Goal: Task Accomplishment & Management: Use online tool/utility

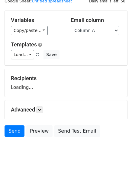
scroll to position [34, 0]
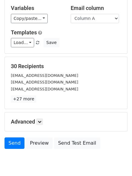
click at [40, 118] on div "Advanced Tracking Track Opens UTM Codes Track Clicks Filters Only include sprea…" at bounding box center [66, 122] width 122 height 19
drag, startPoint x: 44, startPoint y: 120, endPoint x: 40, endPoint y: 118, distance: 4.5
click at [43, 120] on link at bounding box center [39, 122] width 7 height 7
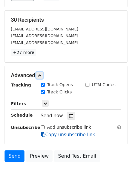
scroll to position [115, 0]
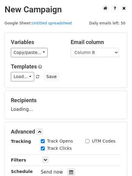
select select "Column B"
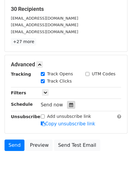
click at [69, 106] on icon at bounding box center [71, 105] width 4 height 4
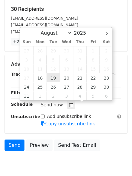
type input "2025-08-19 12:00"
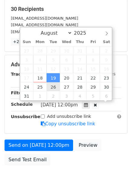
scroll to position [0, 0]
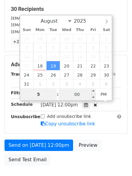
type input "5"
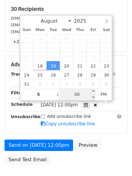
type input "2025-08-19 17:00"
type input "05"
click at [74, 98] on input "00" at bounding box center [77, 94] width 37 height 12
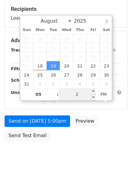
type input "20"
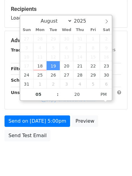
type input "2025-08-19 17:20"
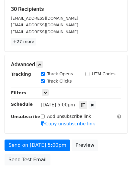
click at [56, 116] on label "Add unsubscribe link" at bounding box center [69, 117] width 44 height 6
click at [45, 116] on input "Add unsubscribe link" at bounding box center [43, 117] width 4 height 4
checkbox input "true"
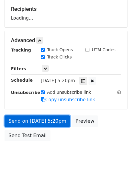
click at [49, 117] on link "Send on Aug 19 at 5:20pm" at bounding box center [38, 121] width 66 height 11
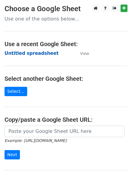
click at [25, 54] on strong "Untitled spreadsheet" at bounding box center [32, 53] width 54 height 5
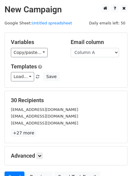
drag, startPoint x: 95, startPoint y: 58, endPoint x: 97, endPoint y: 62, distance: 4.6
click at [95, 58] on div "Variables Copy/paste... {{Column A}} {{Column B}} {{Column C}} Email column Col…" at bounding box center [66, 60] width 122 height 55
click at [99, 46] on div "Email column Column A Column B Column C" at bounding box center [96, 48] width 60 height 18
click at [98, 53] on select "Column A Column B Column C" at bounding box center [95, 52] width 48 height 9
select select "Column C"
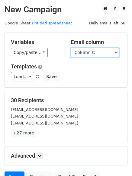
click at [71, 48] on select "Column A Column B Column C" at bounding box center [95, 52] width 48 height 9
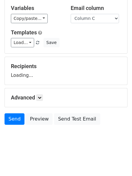
click at [45, 97] on h5 "Advanced" at bounding box center [66, 98] width 110 height 7
click at [44, 97] on h5 "Advanced" at bounding box center [66, 98] width 110 height 7
click at [43, 98] on link at bounding box center [39, 98] width 7 height 7
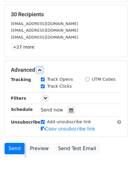
scroll to position [117, 0]
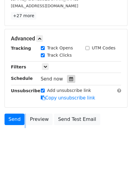
click at [69, 78] on icon at bounding box center [71, 79] width 4 height 4
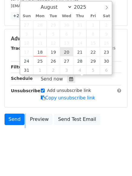
type input "2025-08-20 12:00"
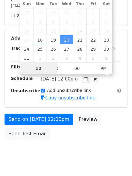
scroll to position [108, 0]
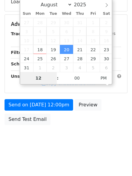
type input "6"
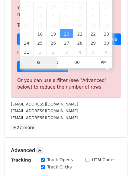
scroll to position [250, 0]
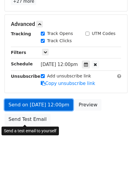
type input "2025-08-20 18:00"
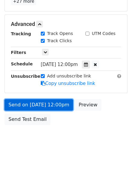
click at [43, 101] on link "Send on Aug 20 at 12:00pm" at bounding box center [39, 104] width 69 height 11
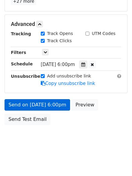
scroll to position [108, 0]
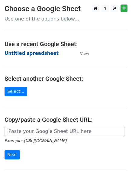
click at [34, 52] on strong "Untitled spreadsheet" at bounding box center [32, 53] width 54 height 5
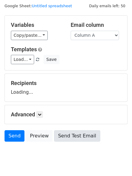
scroll to position [34, 0]
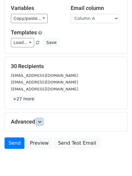
click at [40, 123] on icon at bounding box center [40, 122] width 4 height 4
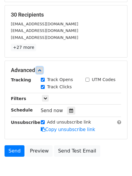
scroll to position [111, 0]
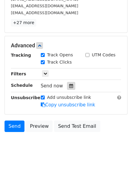
click at [71, 88] on div at bounding box center [71, 86] width 8 height 8
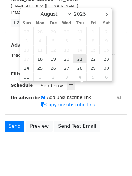
type input "2025-08-21 12:00"
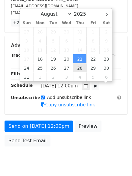
scroll to position [0, 0]
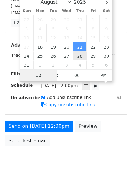
type input "7"
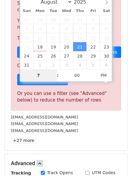
scroll to position [250, 0]
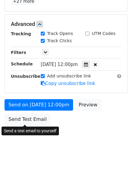
type input "2025-08-21 19:00"
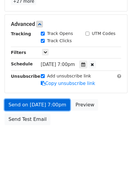
click at [41, 107] on link "Send on Aug 21 at 7:00pm" at bounding box center [38, 104] width 66 height 11
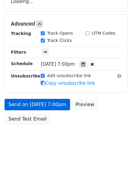
scroll to position [108, 0]
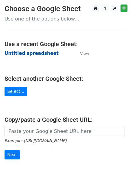
click at [16, 51] on strong "Untitled spreadsheet" at bounding box center [32, 53] width 54 height 5
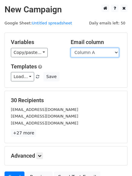
drag, startPoint x: 85, startPoint y: 54, endPoint x: 86, endPoint y: 57, distance: 3.0
click at [85, 54] on select "Column A Column B Column C" at bounding box center [95, 52] width 48 height 9
select select "Column B"
click at [71, 48] on select "Column A Column B Column C" at bounding box center [95, 52] width 48 height 9
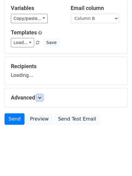
click at [43, 96] on link at bounding box center [39, 98] width 7 height 7
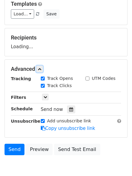
scroll to position [91, 0]
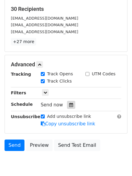
click at [70, 84] on div "Tracking Track Opens UTM Codes Track Clicks Filters Only include spreadsheet ro…" at bounding box center [66, 99] width 110 height 56
click at [67, 108] on div at bounding box center [71, 105] width 8 height 8
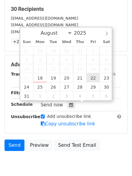
type input "2025-08-22 12:00"
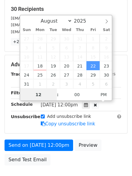
scroll to position [0, 0]
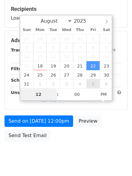
type input "8"
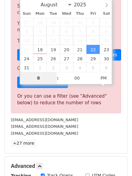
scroll to position [250, 0]
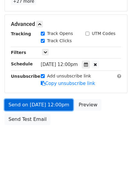
type input "2025-08-22 20:00"
click at [40, 105] on link "Send on Aug 22 at 12:00pm" at bounding box center [39, 104] width 69 height 11
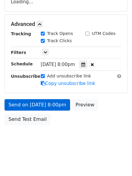
scroll to position [132, 0]
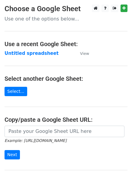
click at [23, 57] on main "Choose a Google Sheet Use one of the options below... Use a recent Google Sheet…" at bounding box center [66, 99] width 132 height 188
click at [22, 54] on strong "Untitled spreadsheet" at bounding box center [32, 53] width 54 height 5
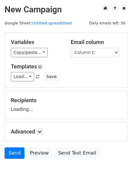
select select "Column C"
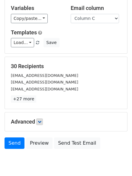
click at [44, 98] on p "+27 more" at bounding box center [66, 99] width 110 height 8
click at [41, 123] on icon at bounding box center [40, 122] width 4 height 4
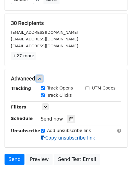
scroll to position [111, 0]
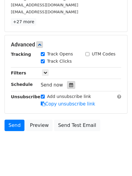
click at [69, 86] on icon at bounding box center [71, 85] width 4 height 4
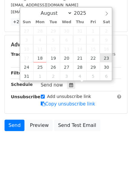
type input "[DATE] 12:00"
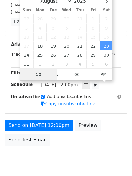
type input "9"
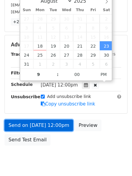
type input "[DATE] 21:00"
click at [44, 128] on link "Send on [DATE] 12:00pm" at bounding box center [39, 125] width 69 height 11
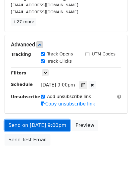
click at [37, 128] on link "Send on [DATE] 9:00pm" at bounding box center [38, 125] width 66 height 11
